Goal: Transaction & Acquisition: Purchase product/service

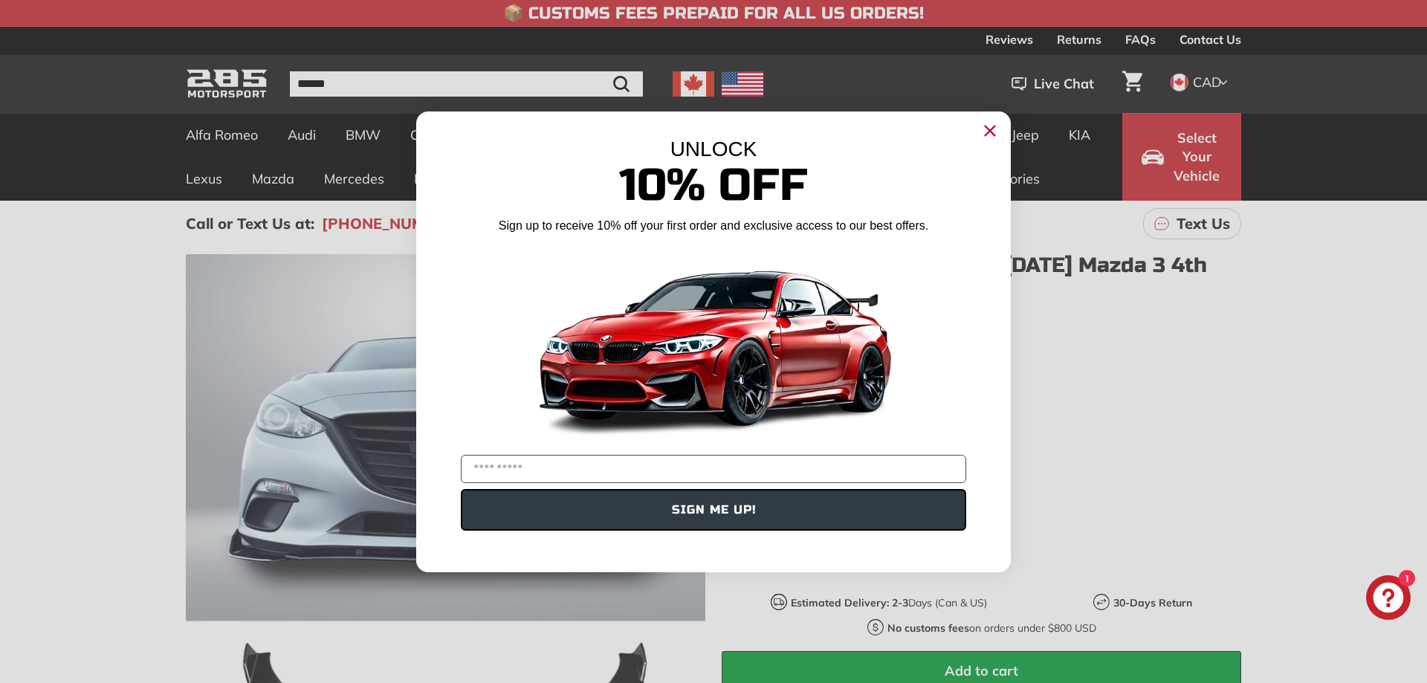
click at [995, 135] on icon "Close dialog" at bounding box center [991, 131] width 10 height 10
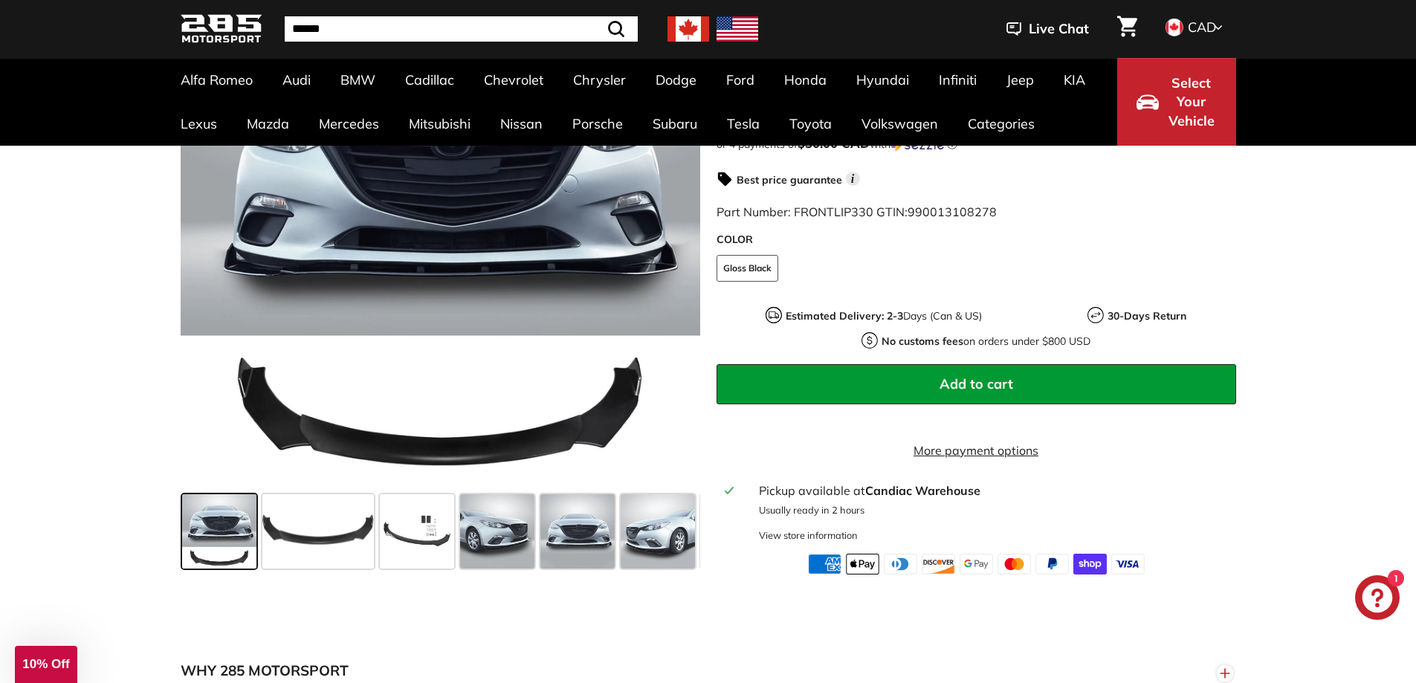
scroll to position [297, 0]
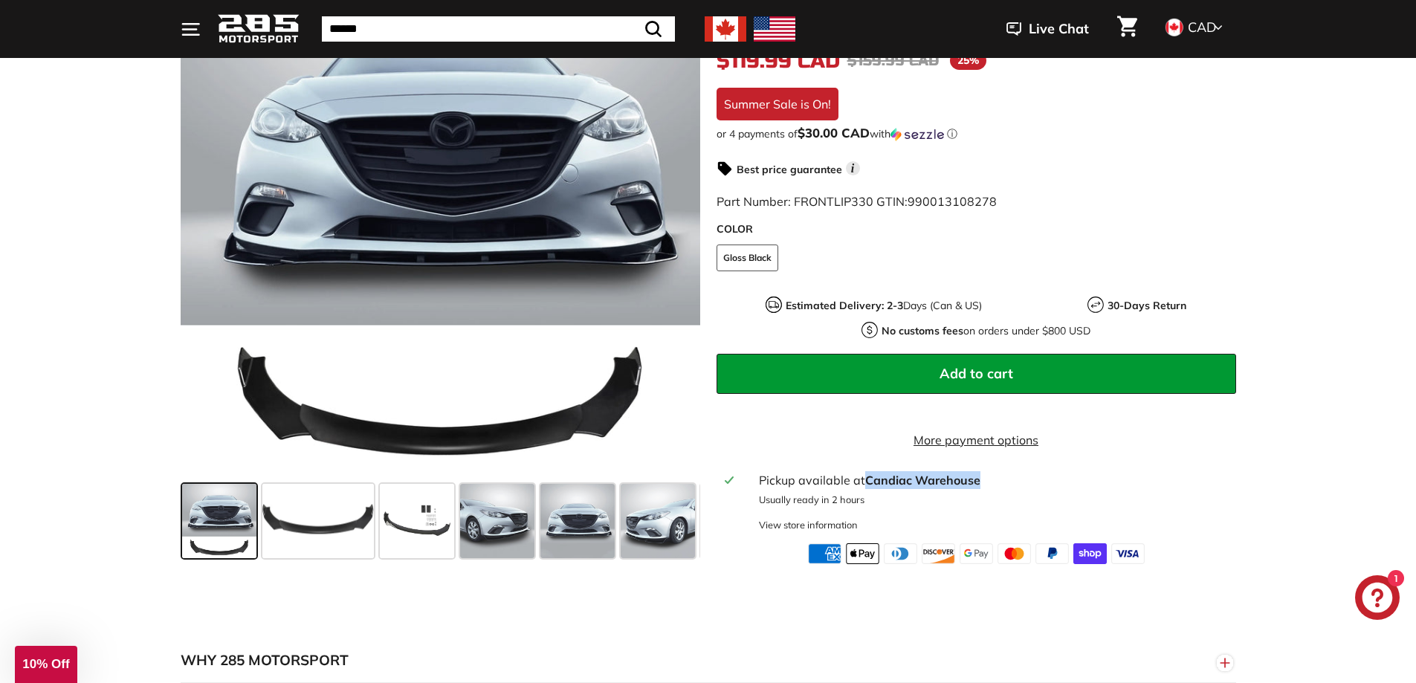
drag, startPoint x: 992, startPoint y: 481, endPoint x: 866, endPoint y: 471, distance: 126.0
click at [866, 471] on div "Pickup available at Candiac Warehouse" at bounding box center [993, 480] width 468 height 18
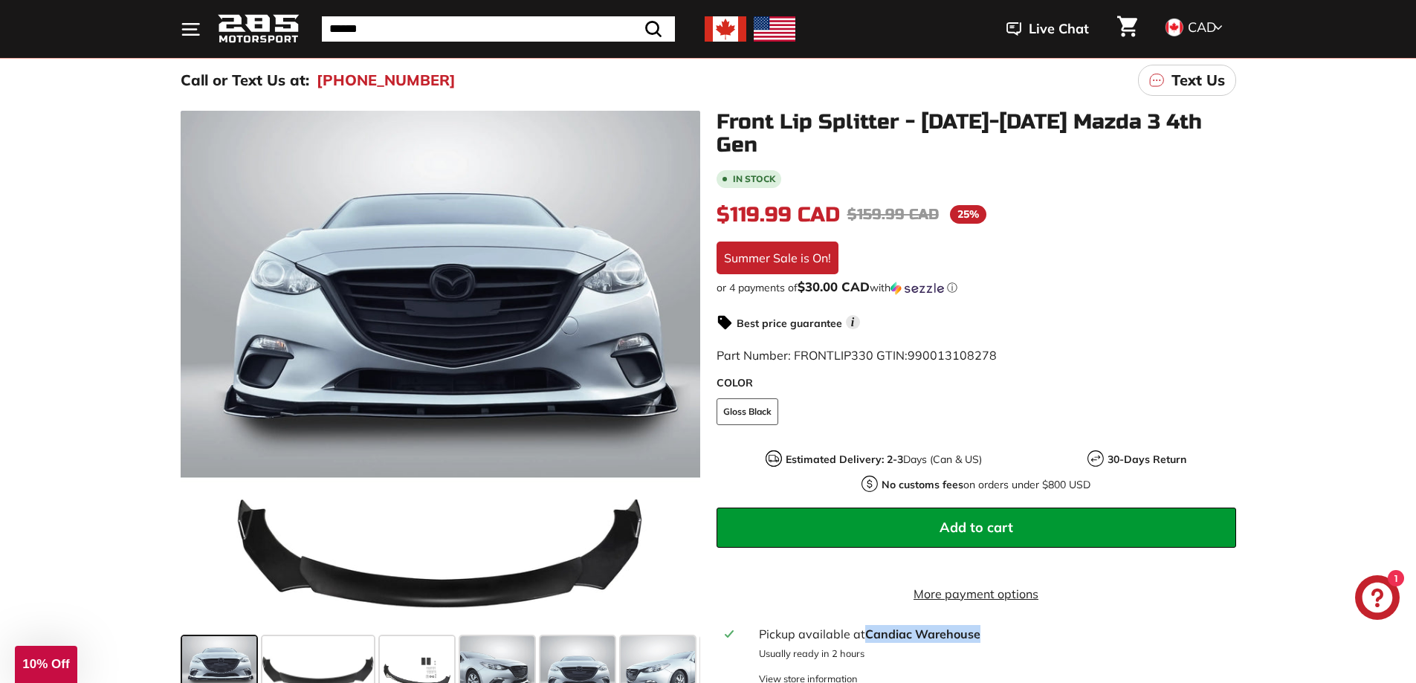
scroll to position [149, 0]
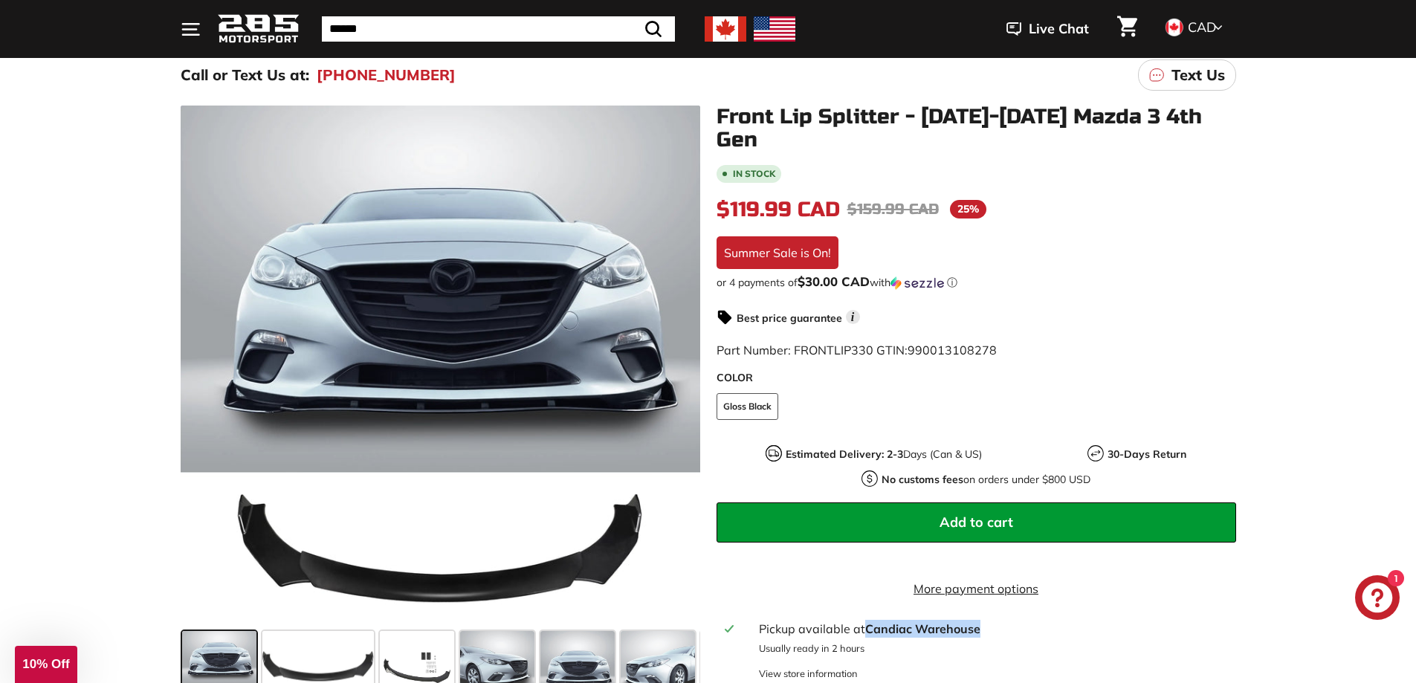
click at [917, 506] on button "Add to cart" at bounding box center [977, 523] width 520 height 40
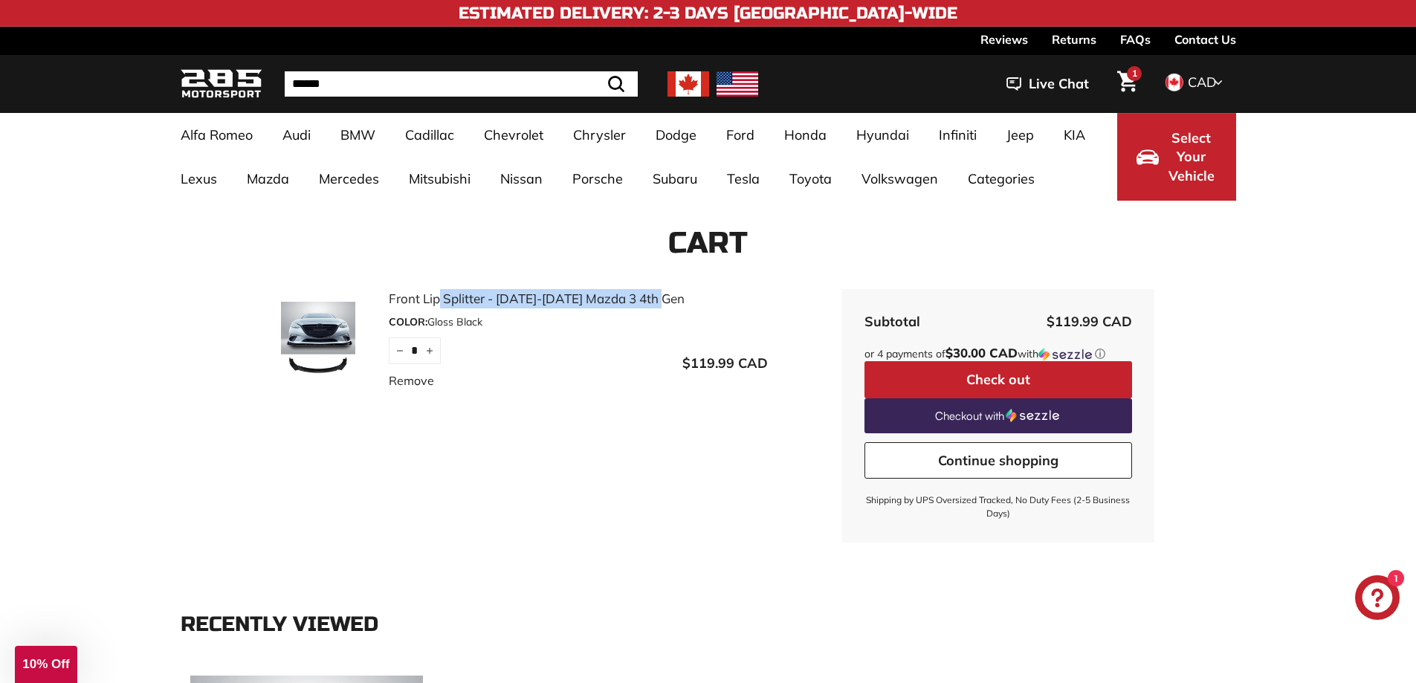
drag, startPoint x: 387, startPoint y: 302, endPoint x: 618, endPoint y: 302, distance: 231.2
click at [618, 302] on div "Front Lip Splitter - 2014-2018 Mazda 3 4th Gen COLOR: Gloss Black Quantity * − …" at bounding box center [515, 346] width 506 height 115
copy link "Front Lip Splitter - 2014-2018 Mazda 3"
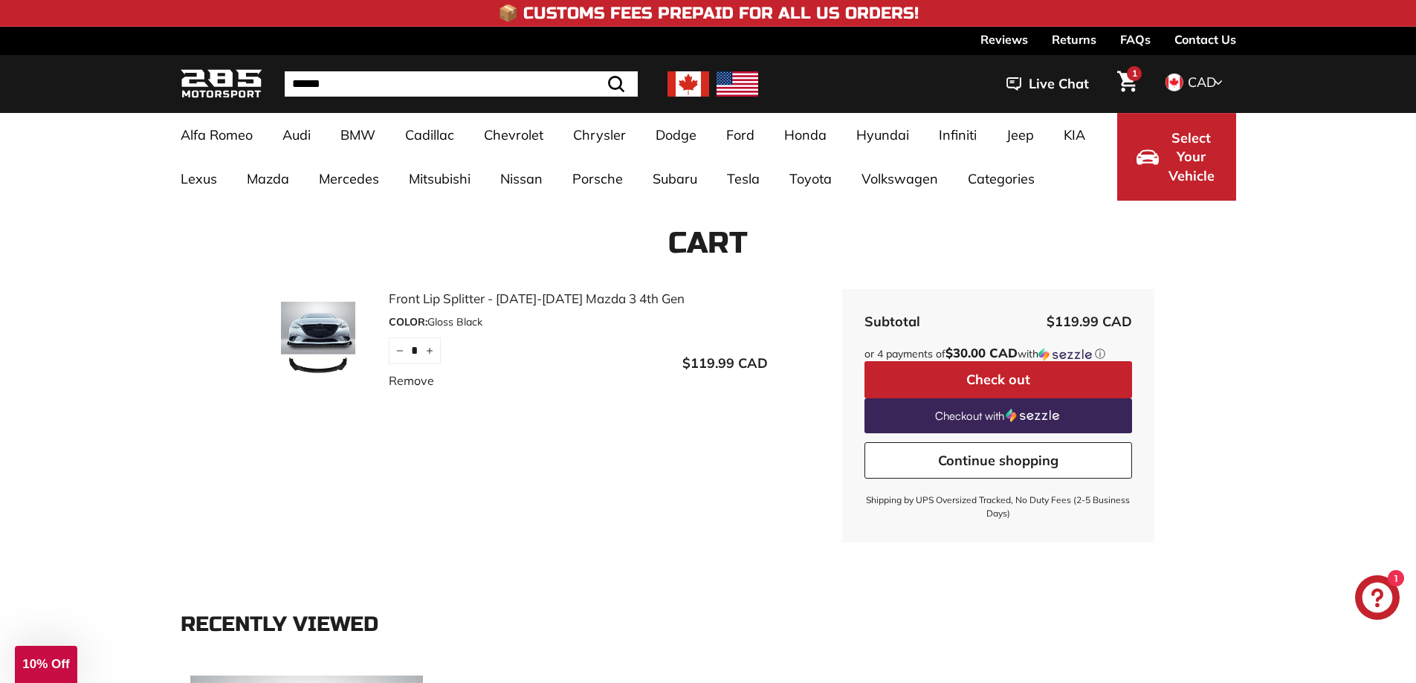
click at [415, 80] on input "Search" at bounding box center [461, 83] width 353 height 25
paste input "**********"
type input "**********"
click at [580, 85] on icon ".cls-1{fill:none;stroke:#000;stroke-miterlimit:10;stroke-width:2px}" at bounding box center [579, 84] width 21 height 21
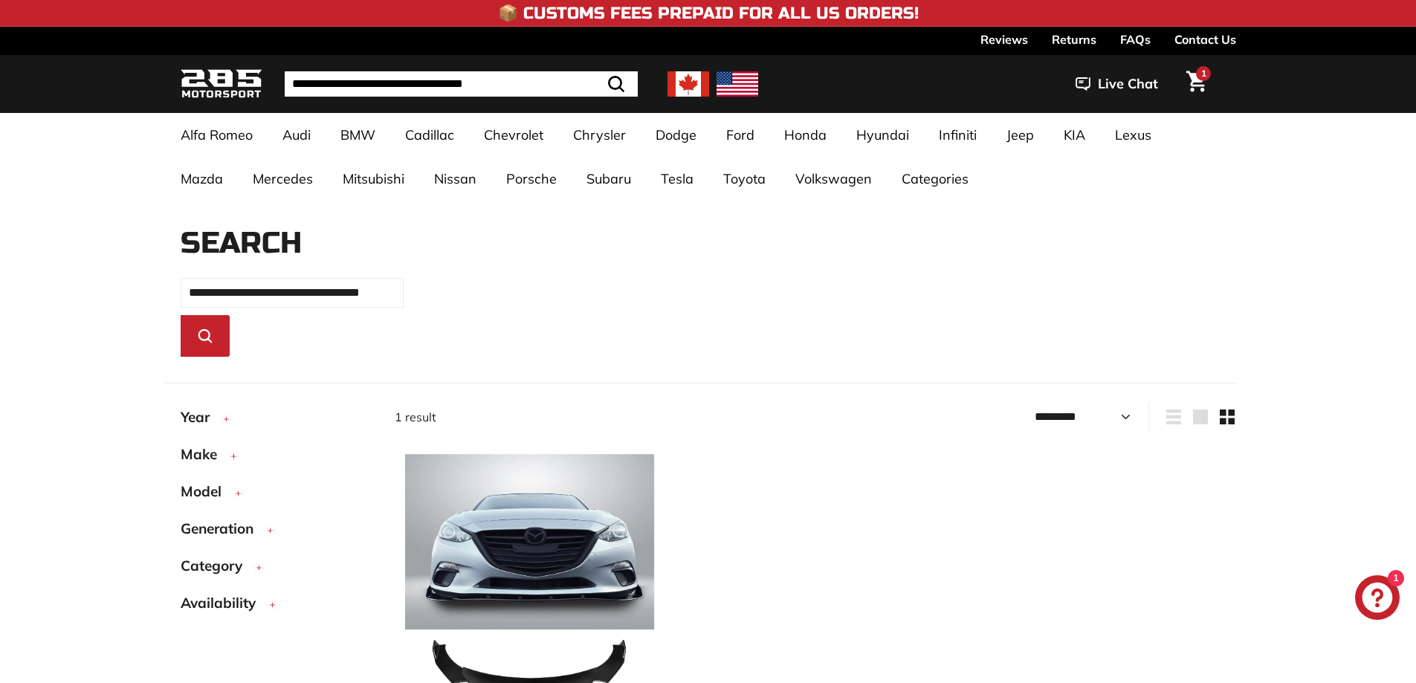
select select "*********"
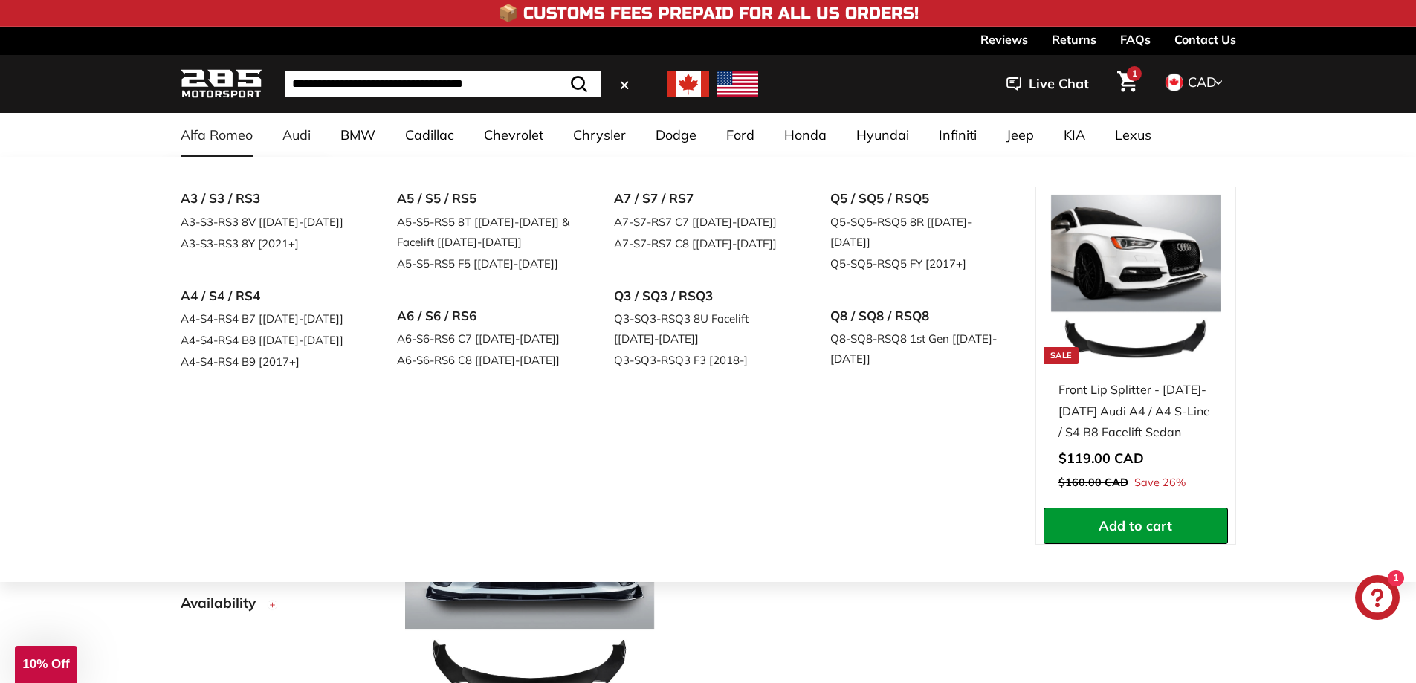
drag, startPoint x: 552, startPoint y: 80, endPoint x: 230, endPoint y: 120, distance: 323.6
click at [230, 113] on header "**********" at bounding box center [708, 84] width 1416 height 58
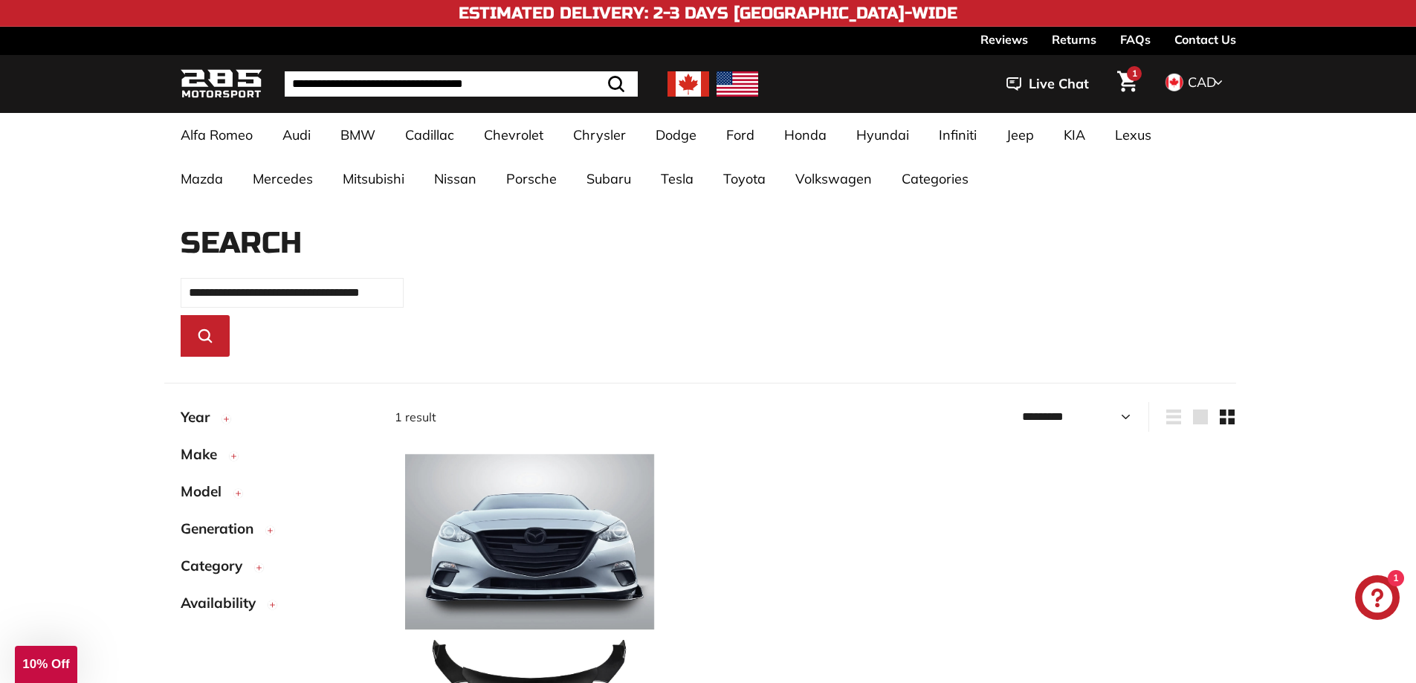
click at [225, 422] on circle "button" at bounding box center [226, 420] width 8 height 8
click at [183, 564] on label "2018 (1)" at bounding box center [276, 555] width 190 height 19
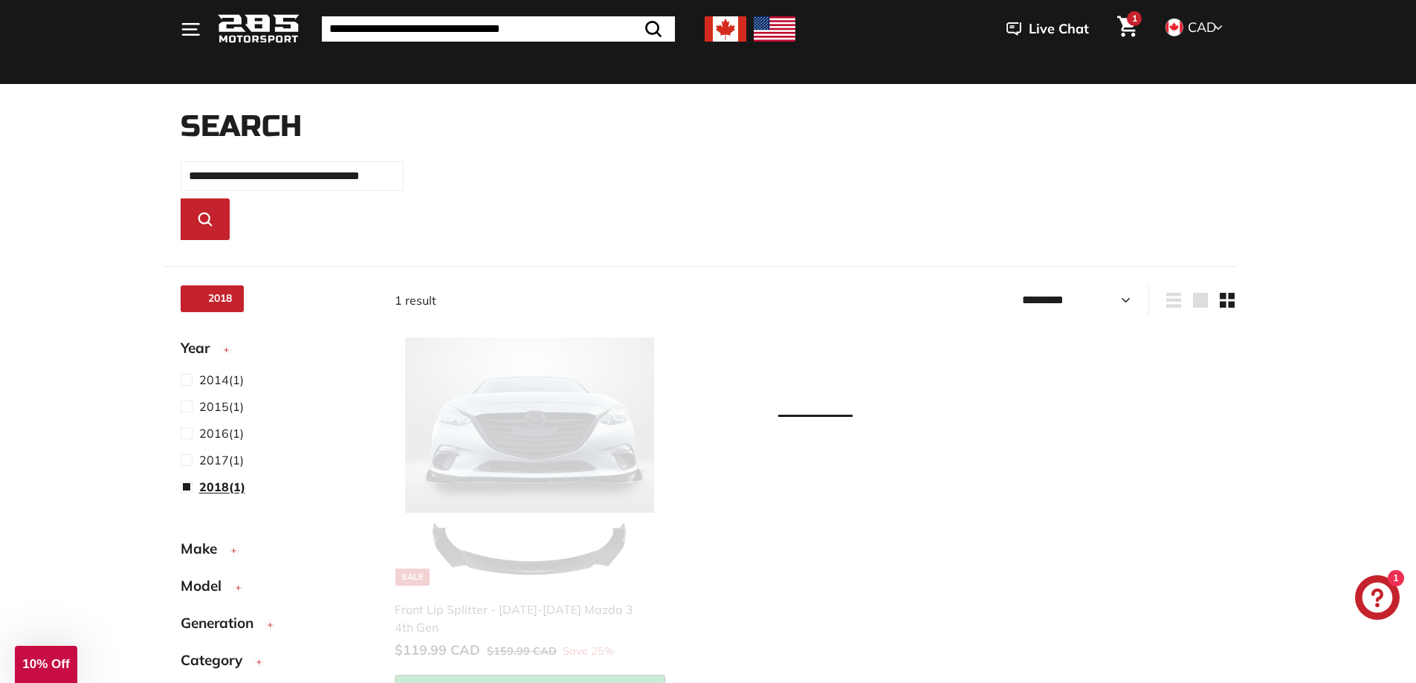
select select "*********"
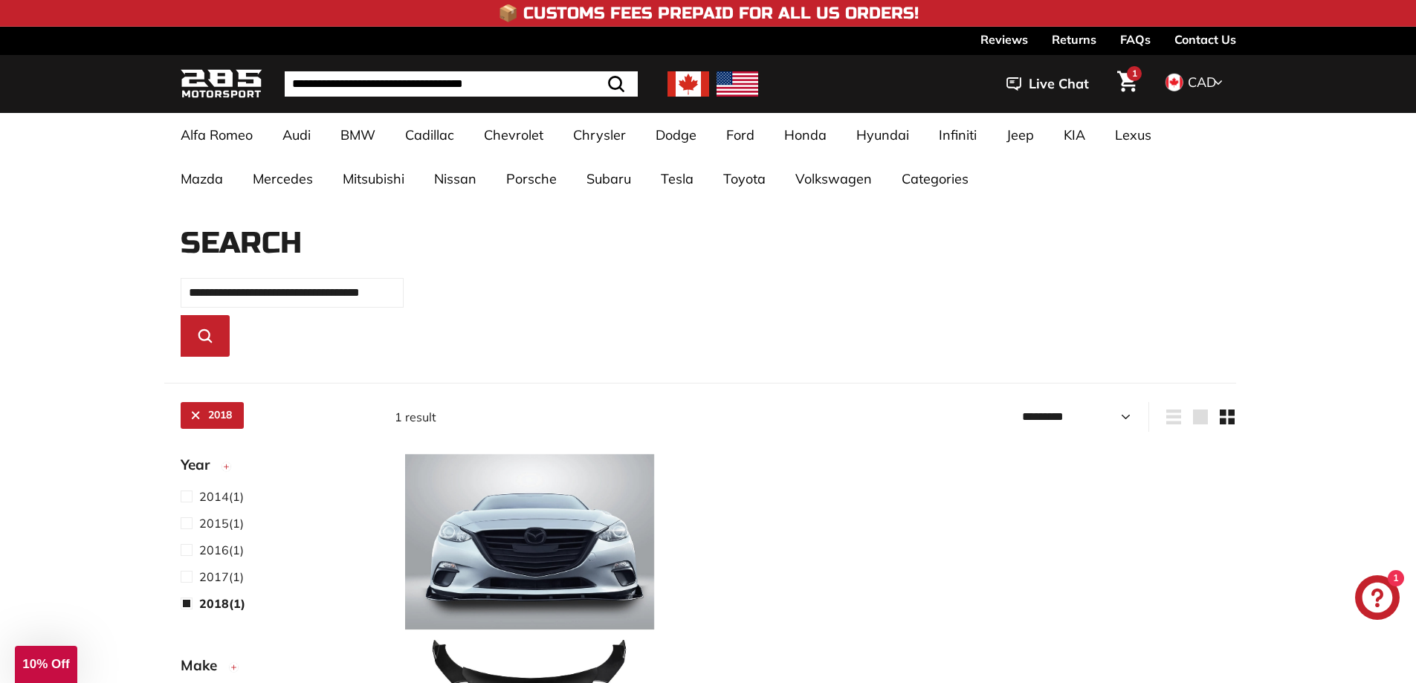
click at [239, 88] on img at bounding box center [222, 84] width 82 height 35
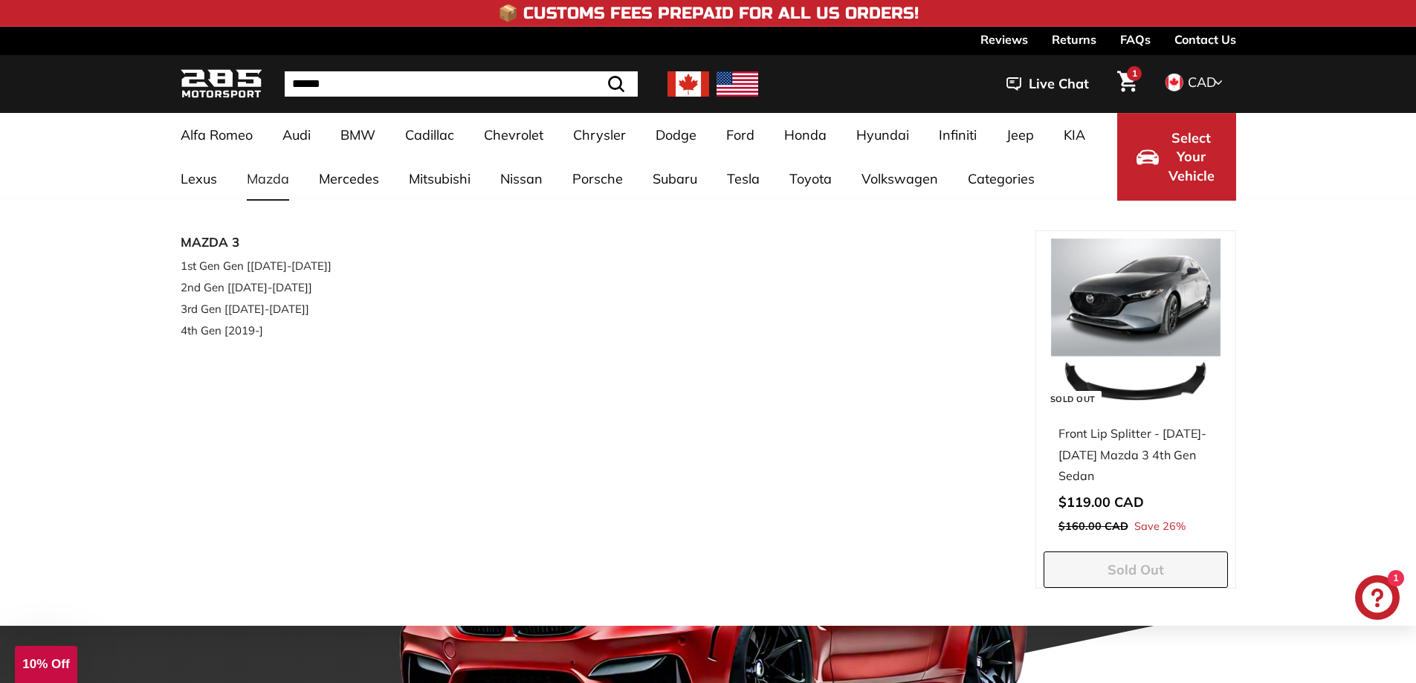
click at [263, 168] on link "Mazda" at bounding box center [268, 179] width 72 height 44
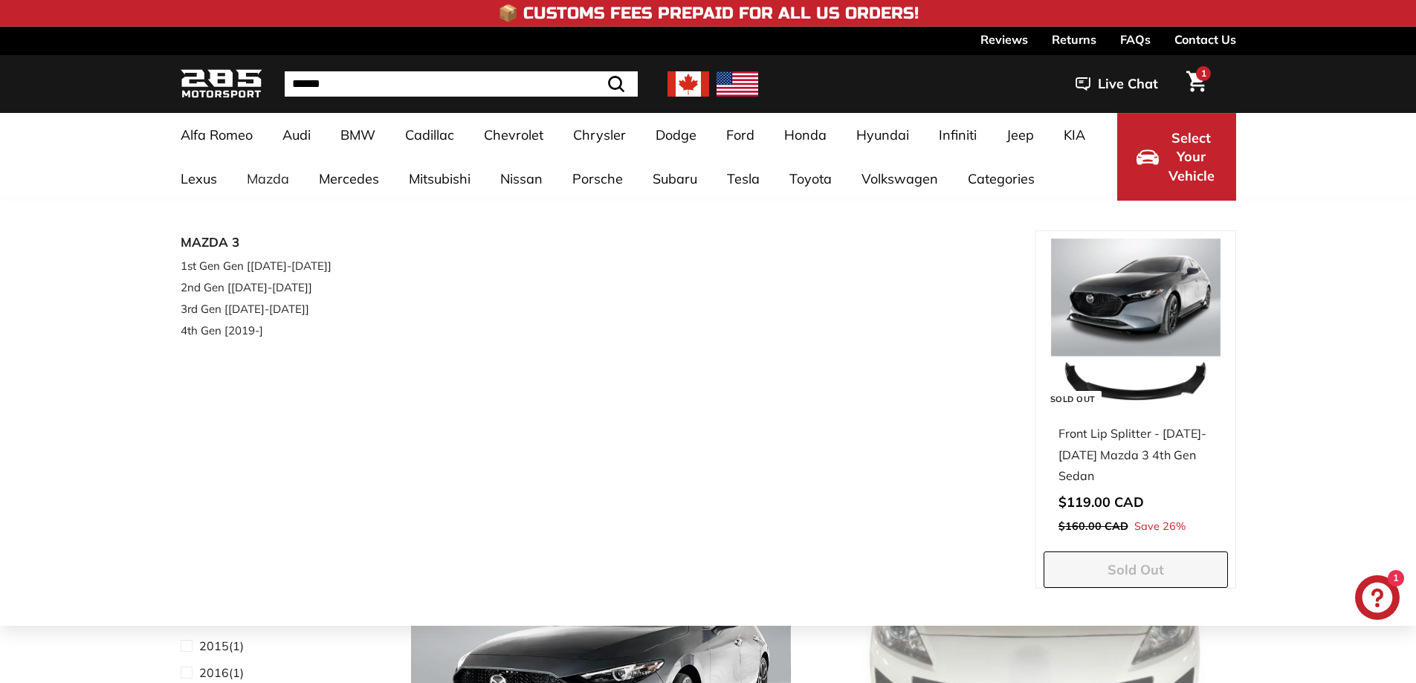
select select "**********"
click at [230, 311] on link "3rd Gen [[DATE]-[DATE]]" at bounding box center [268, 309] width 175 height 22
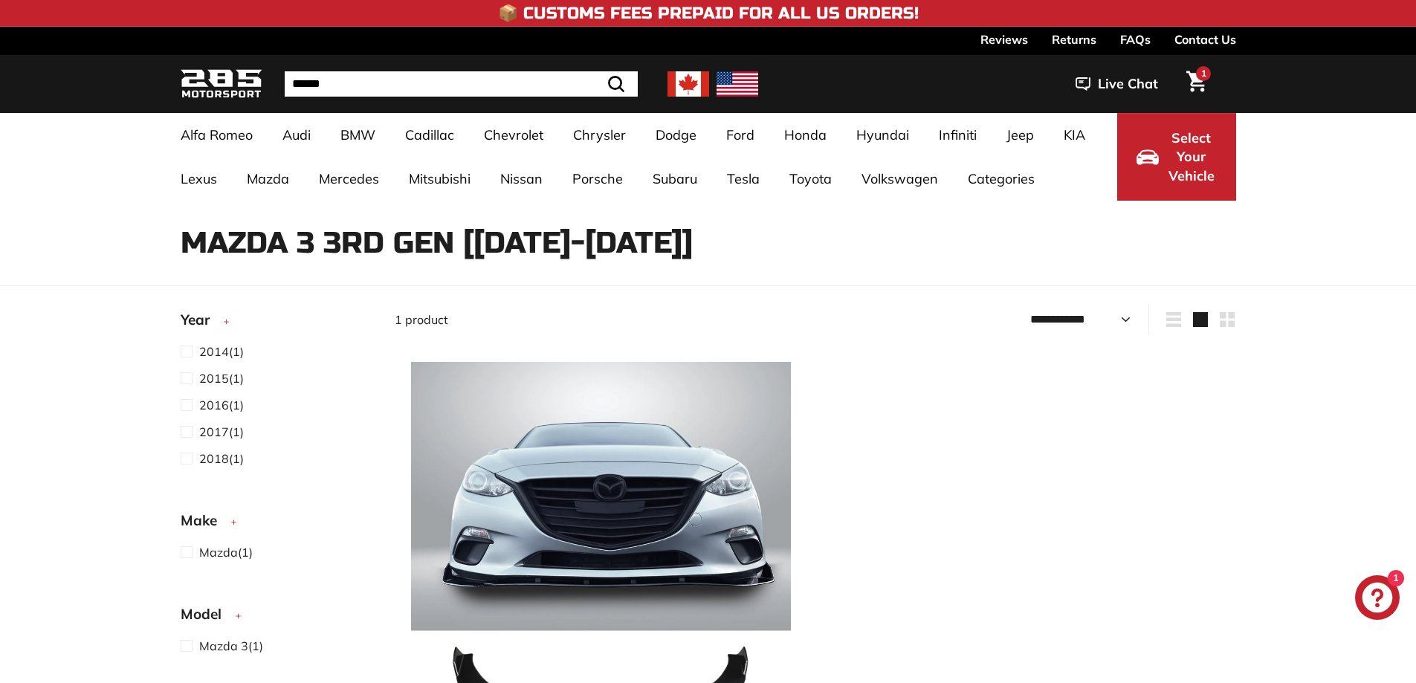
select select "**********"
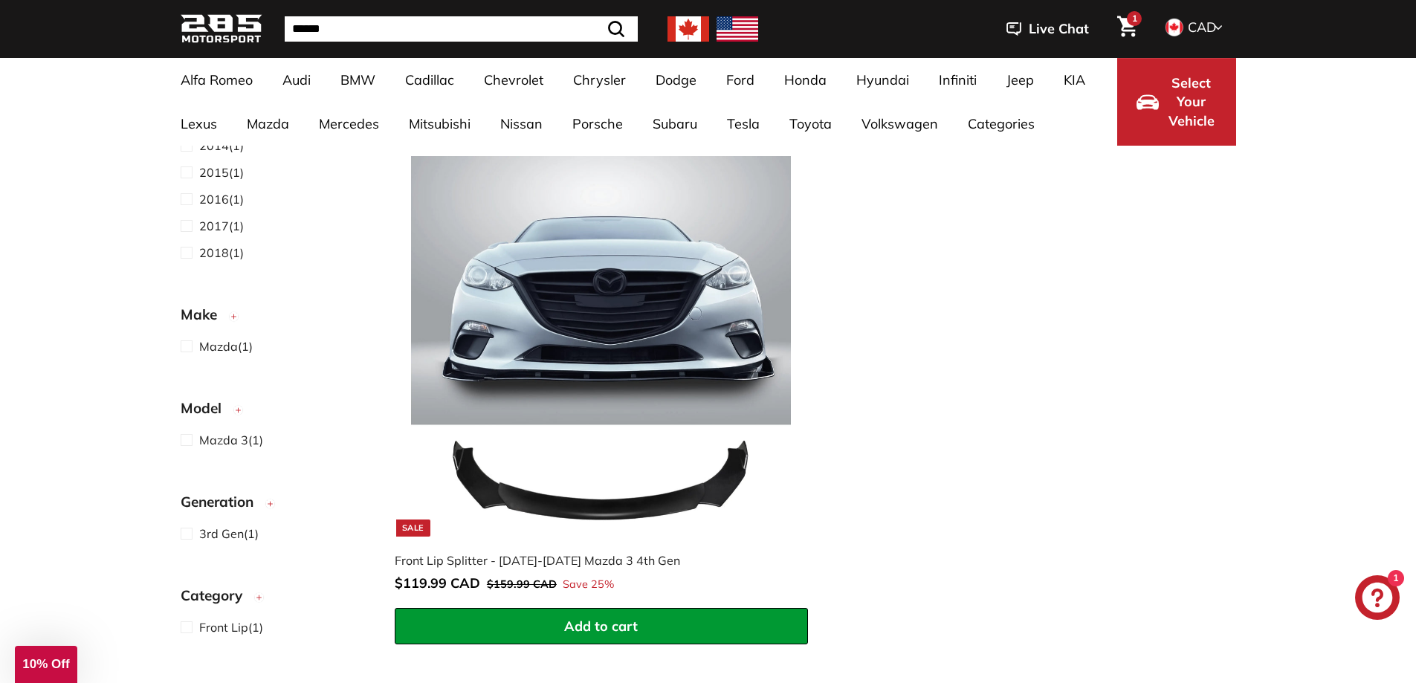
scroll to position [297, 0]
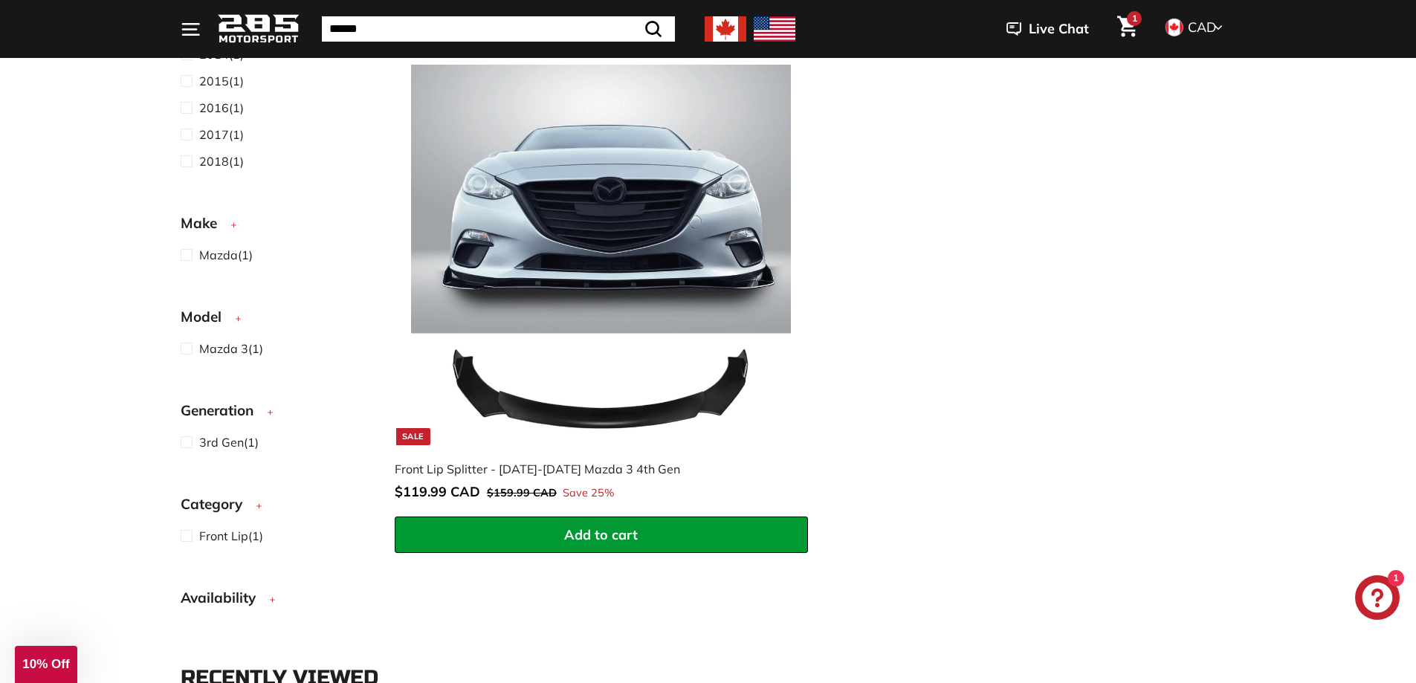
click at [1133, 18] on span "1" at bounding box center [1134, 18] width 5 height 11
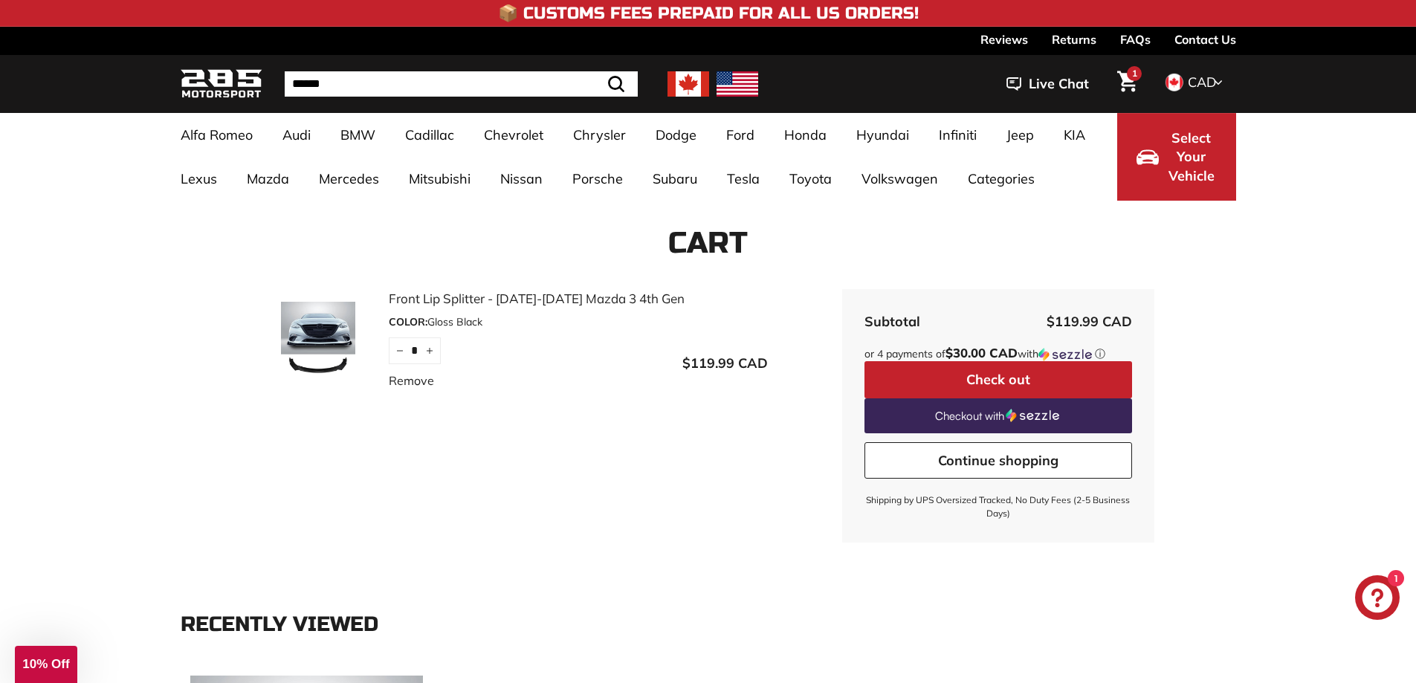
click at [993, 378] on button "Check out" at bounding box center [999, 379] width 268 height 37
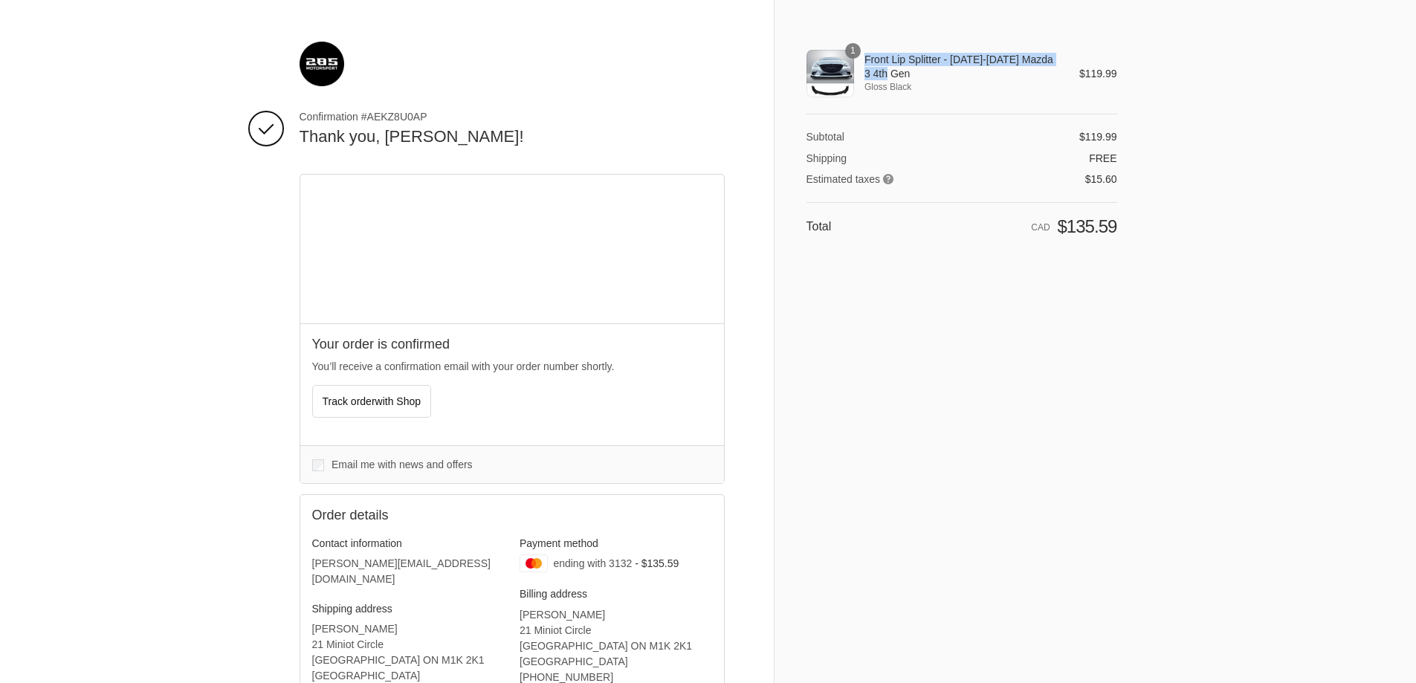
drag, startPoint x: 879, startPoint y: 72, endPoint x: 861, endPoint y: 51, distance: 27.4
click at [861, 51] on th "Front Lip Splitter - 2014-2018 Mazda 3 4th Gen Gloss Black" at bounding box center [956, 74] width 204 height 48
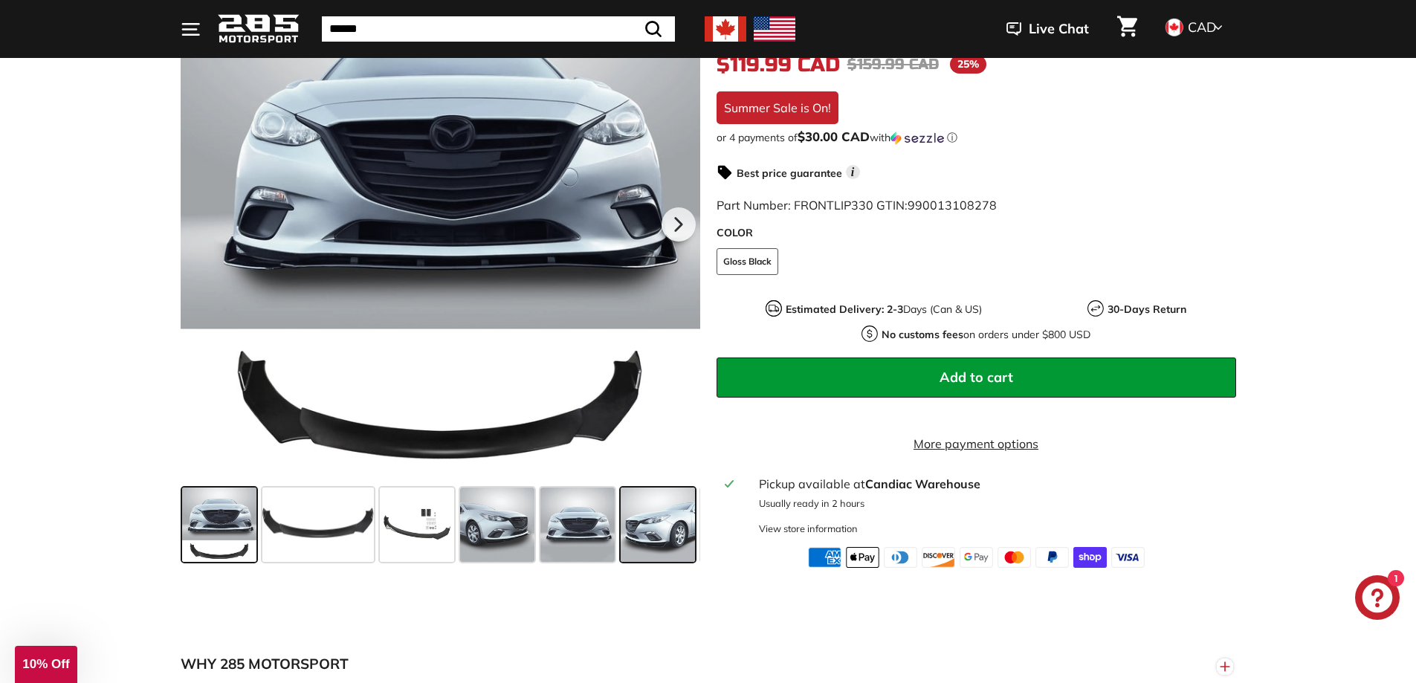
scroll to position [297, 0]
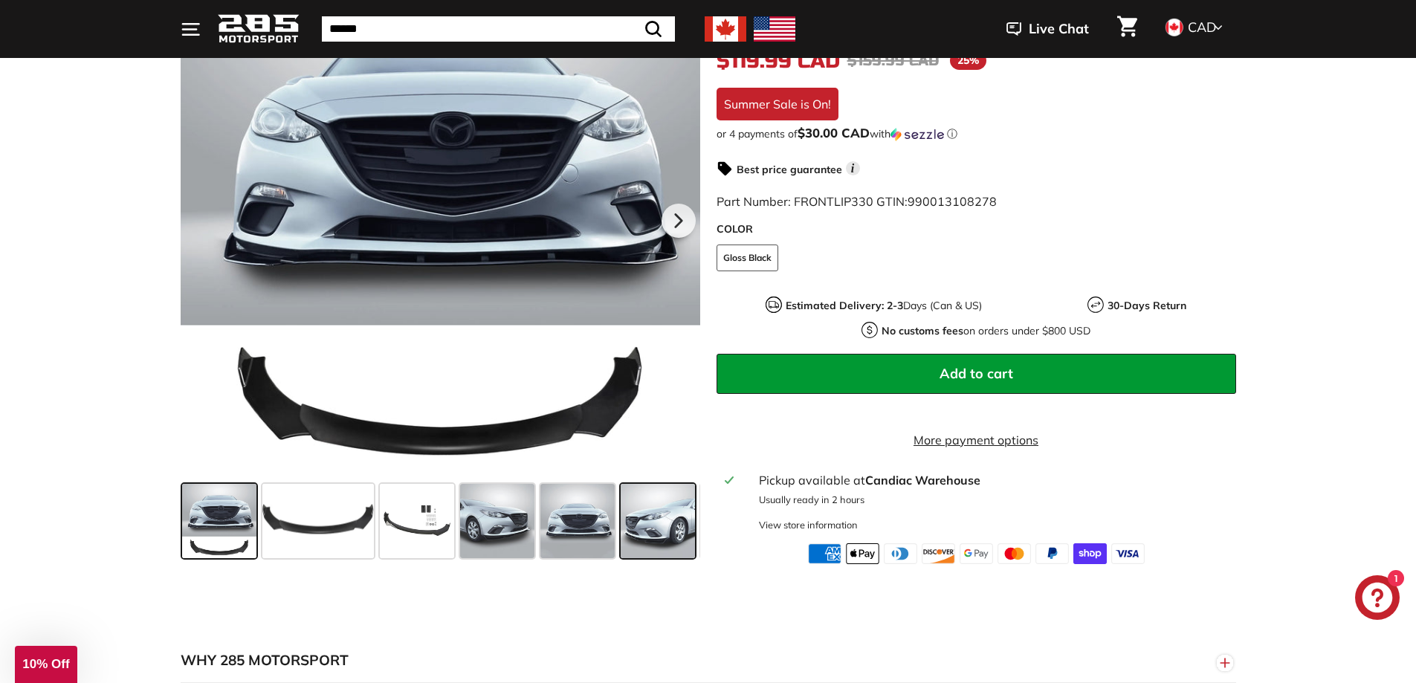
click at [662, 527] on span at bounding box center [658, 521] width 74 height 74
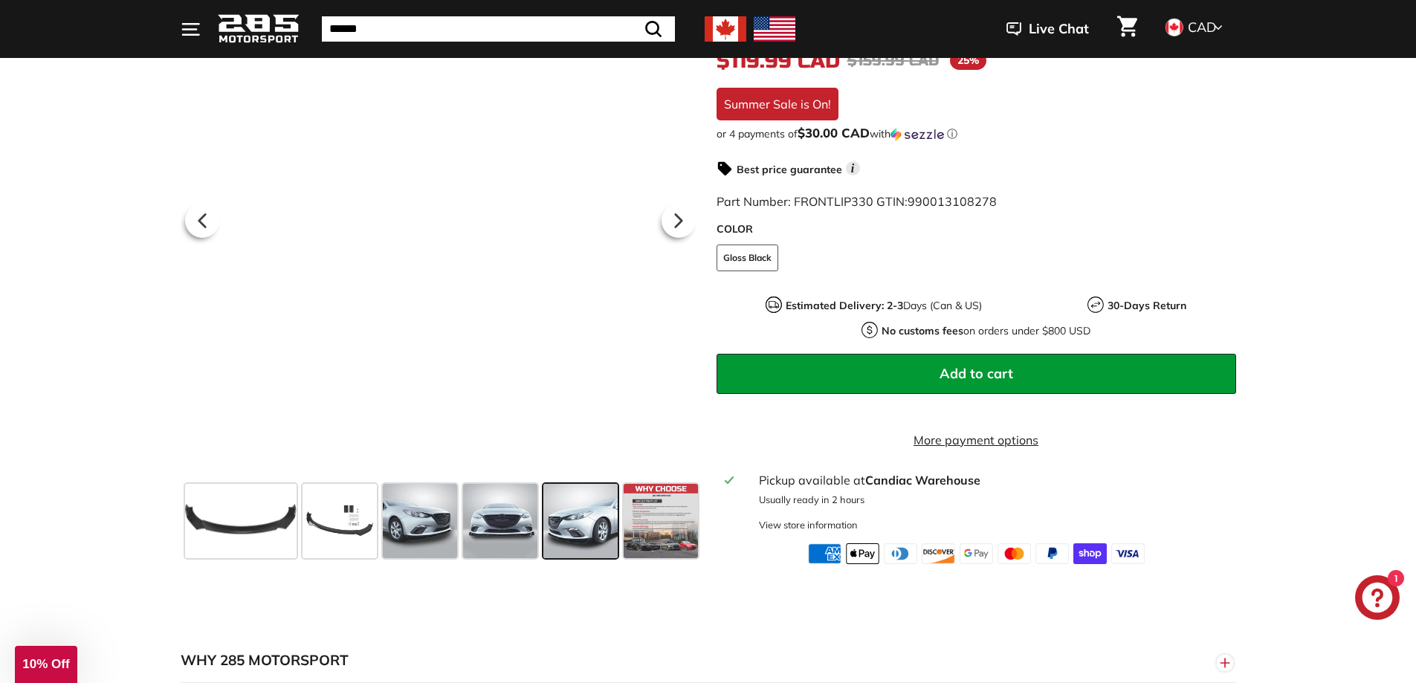
scroll to position [0, 78]
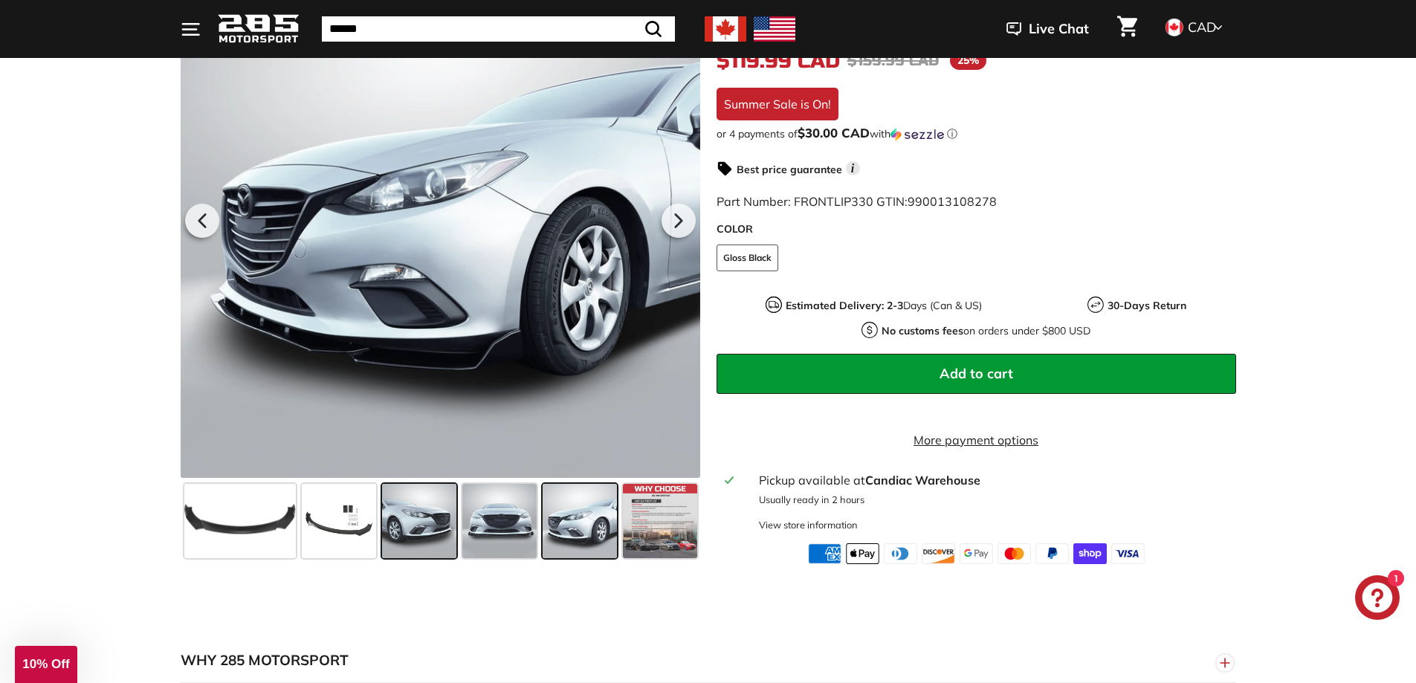
click at [402, 527] on span at bounding box center [419, 521] width 74 height 74
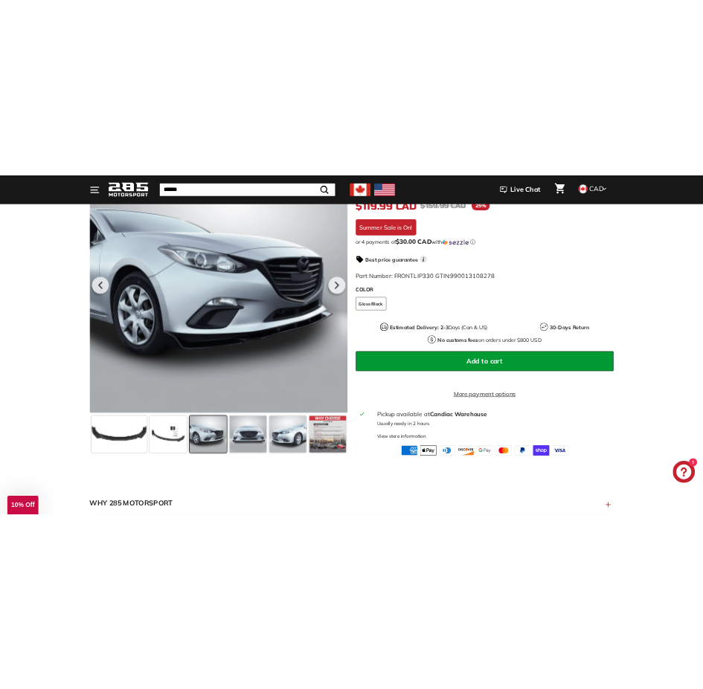
scroll to position [303, 0]
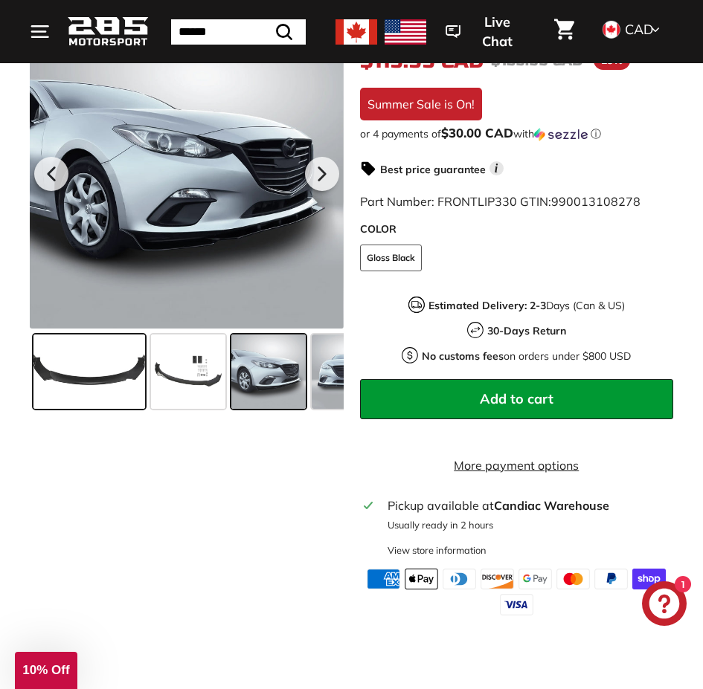
click at [88, 377] on span at bounding box center [89, 372] width 112 height 74
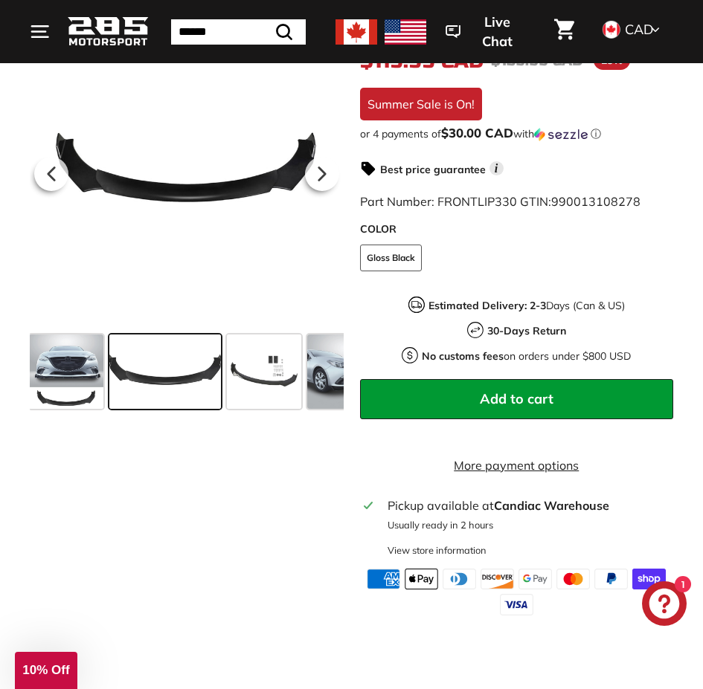
scroll to position [0, 0]
click at [329, 384] on span at bounding box center [346, 372] width 74 height 74
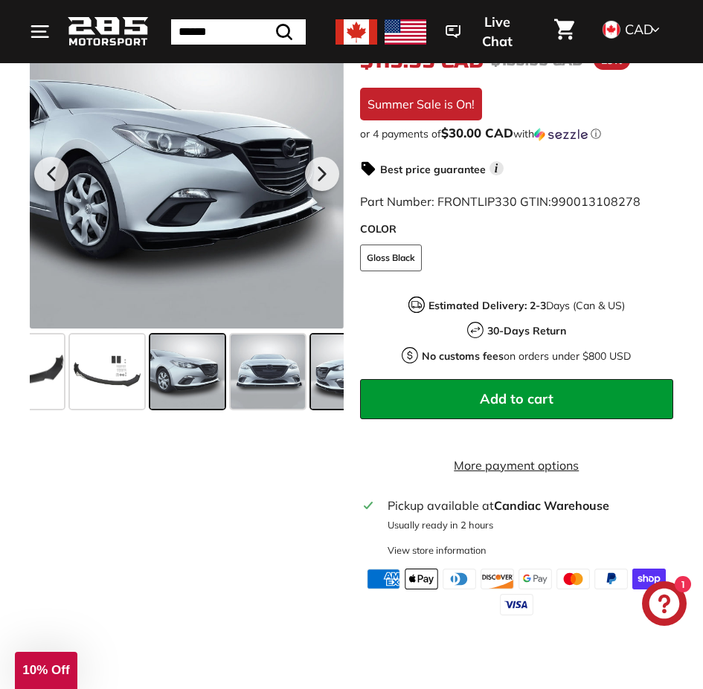
scroll to position [0, 160]
click at [280, 372] on span at bounding box center [267, 372] width 74 height 74
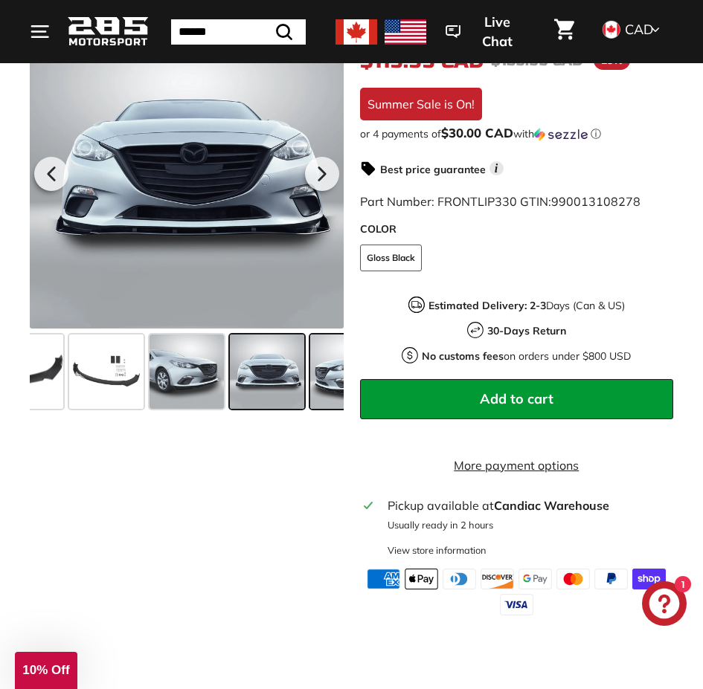
click at [337, 368] on span at bounding box center [347, 372] width 74 height 74
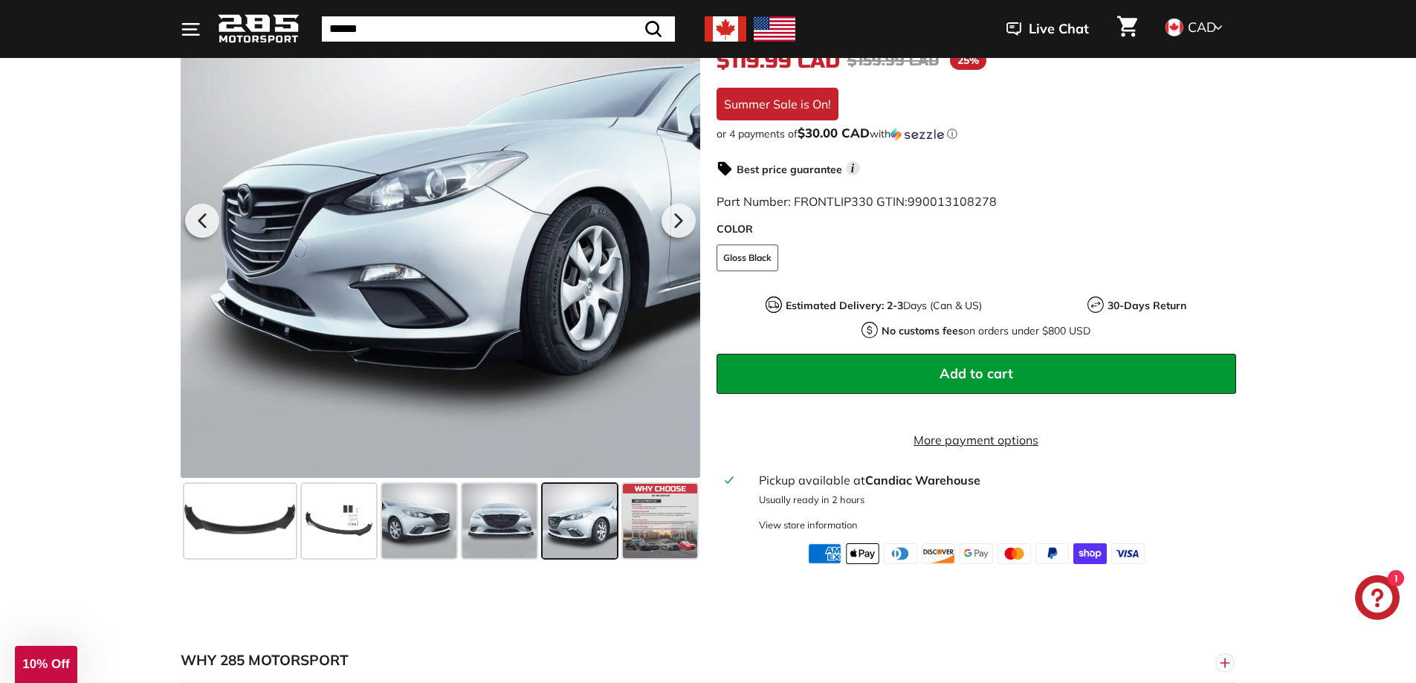
scroll to position [0, 78]
